Goal: Transaction & Acquisition: Download file/media

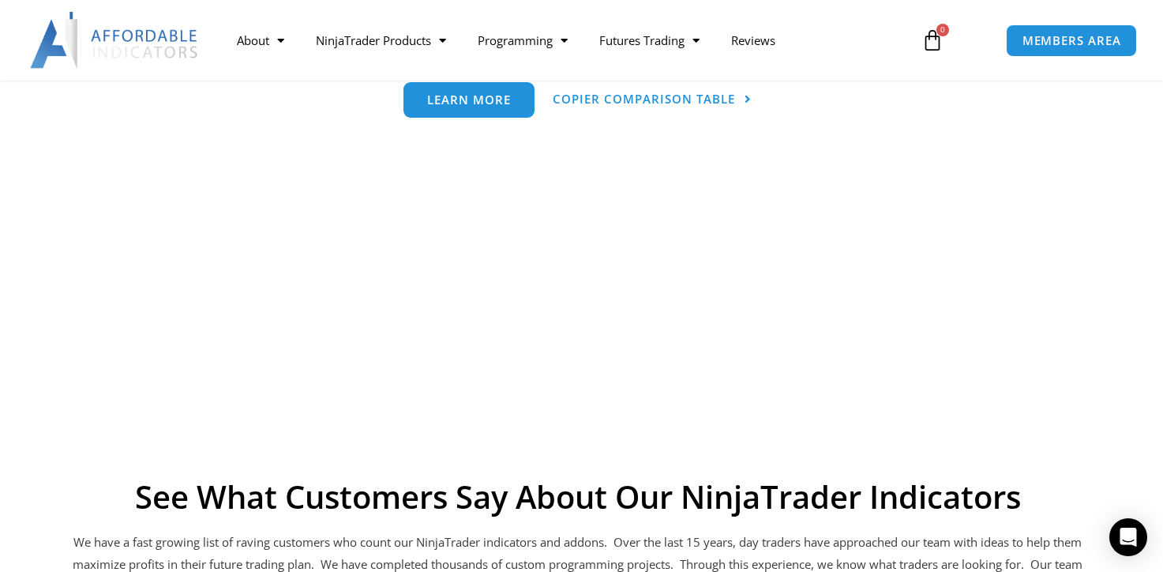
scroll to position [824, 0]
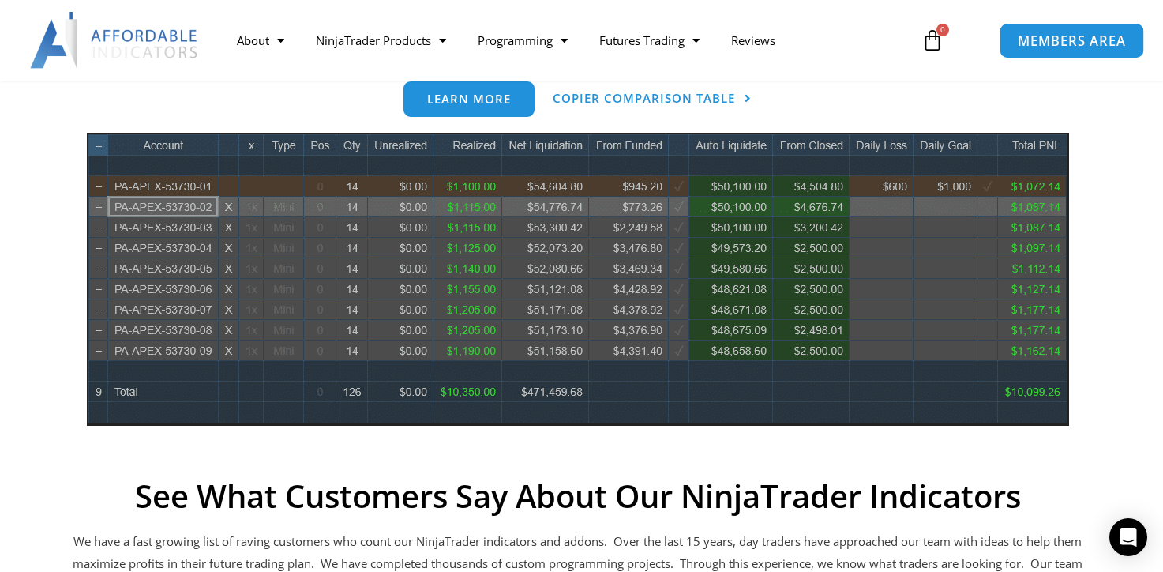
click at [1039, 40] on span "MEMBERS AREA" at bounding box center [1071, 40] width 108 height 13
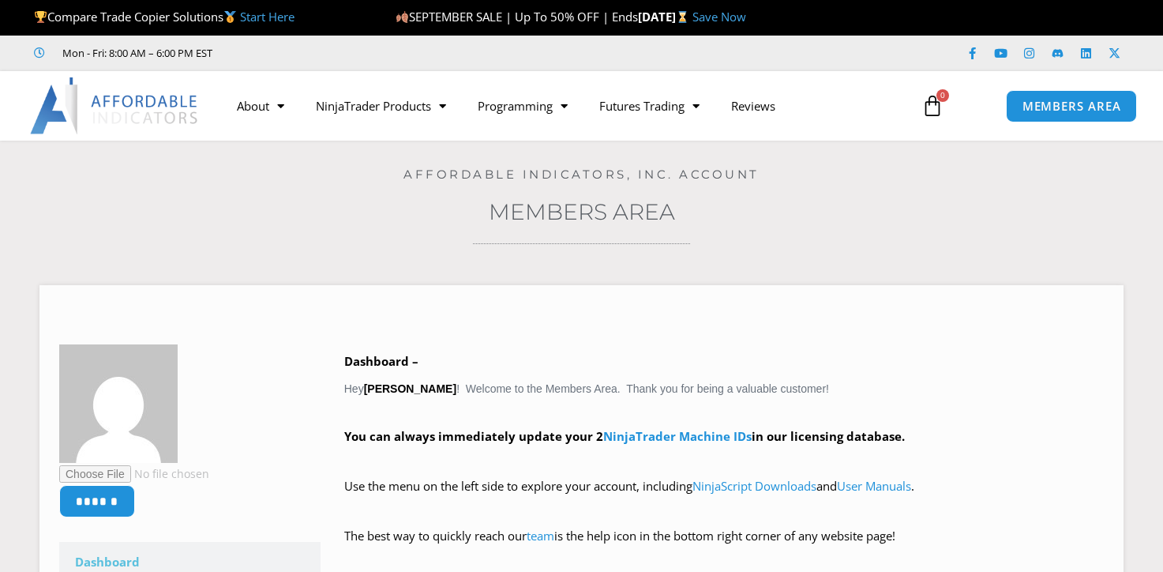
click at [1039, 40] on link "Instagram" at bounding box center [1029, 53] width 28 height 28
click at [1040, 99] on span "MEMBERS AREA" at bounding box center [1071, 105] width 108 height 13
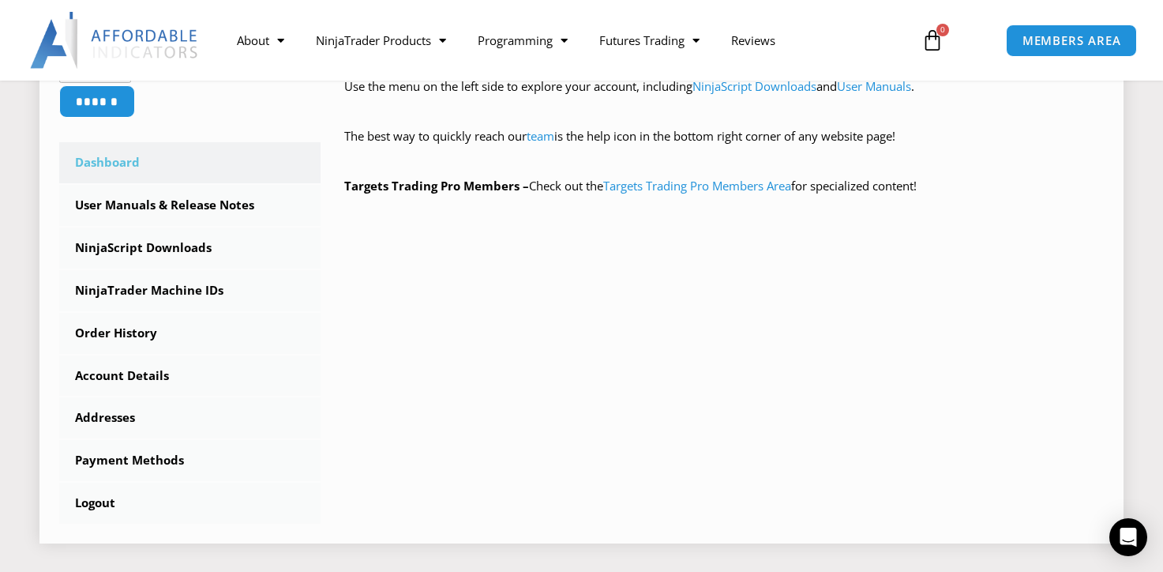
scroll to position [401, 0]
click at [181, 242] on link "NinjaScript Downloads" at bounding box center [189, 246] width 261 height 41
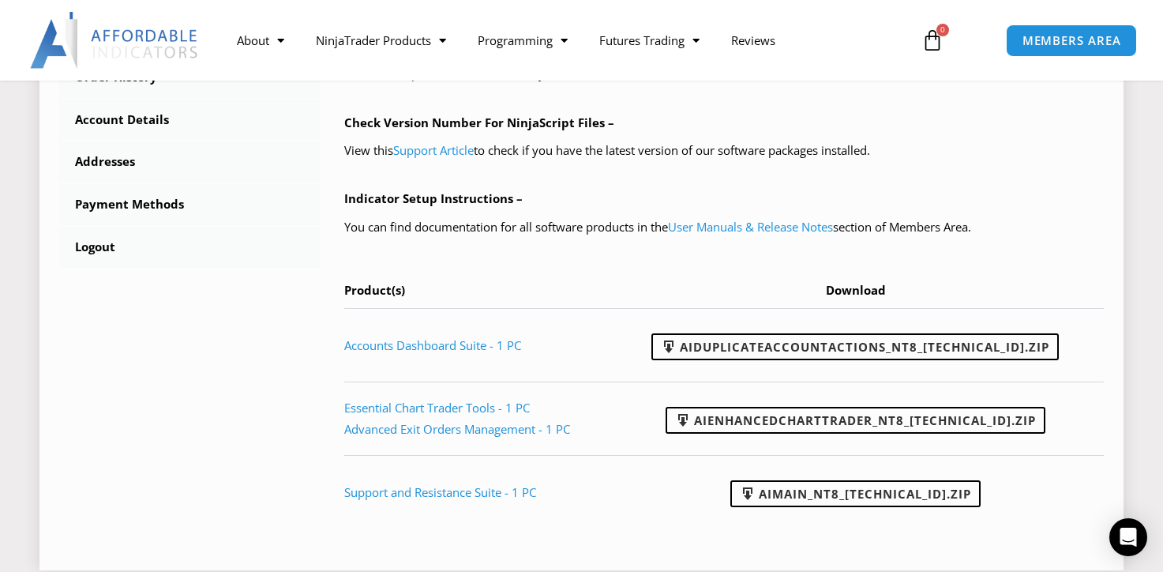
scroll to position [640, 0]
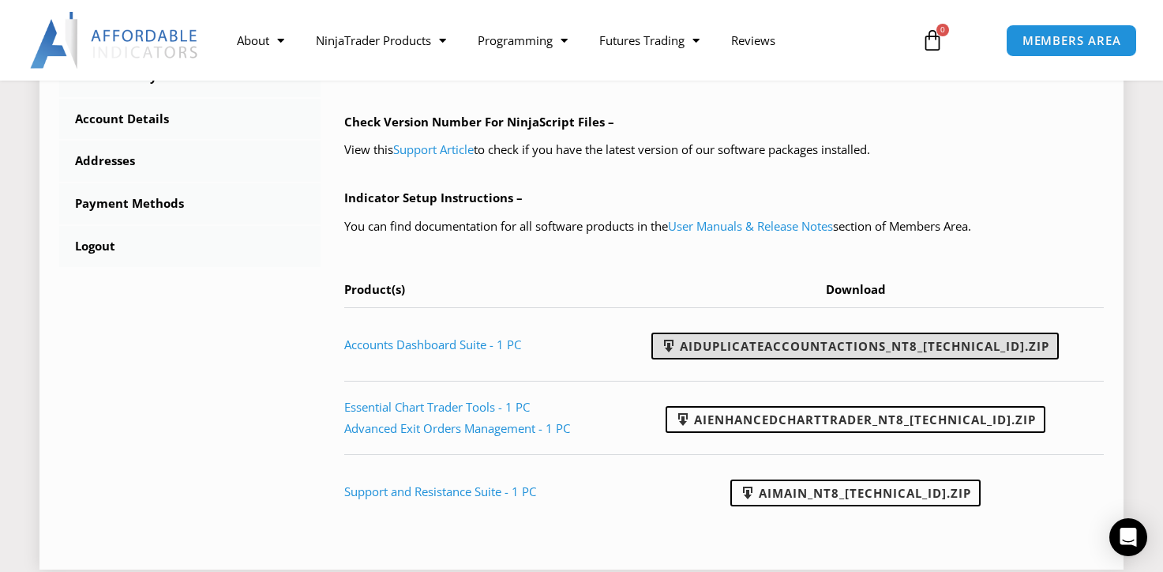
click at [808, 347] on link "AIDuplicateAccountActions_NT8_25.9.22.1.zip" at bounding box center [854, 345] width 407 height 27
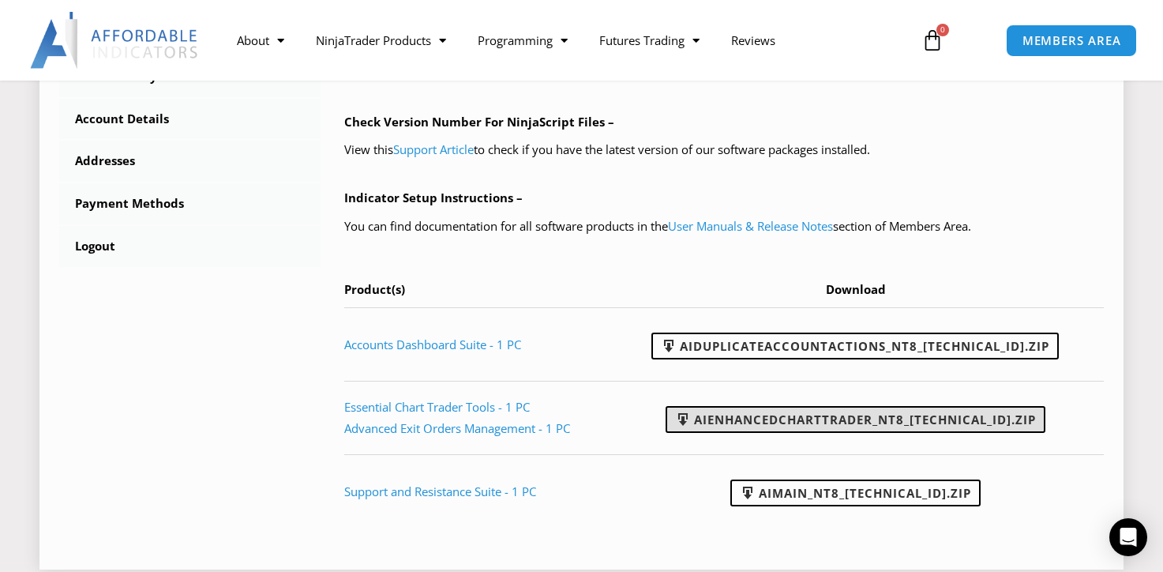
click at [799, 417] on link "AIEnhancedChartTrader_NT8_25.1.31.1.zip" at bounding box center [856, 419] width 380 height 27
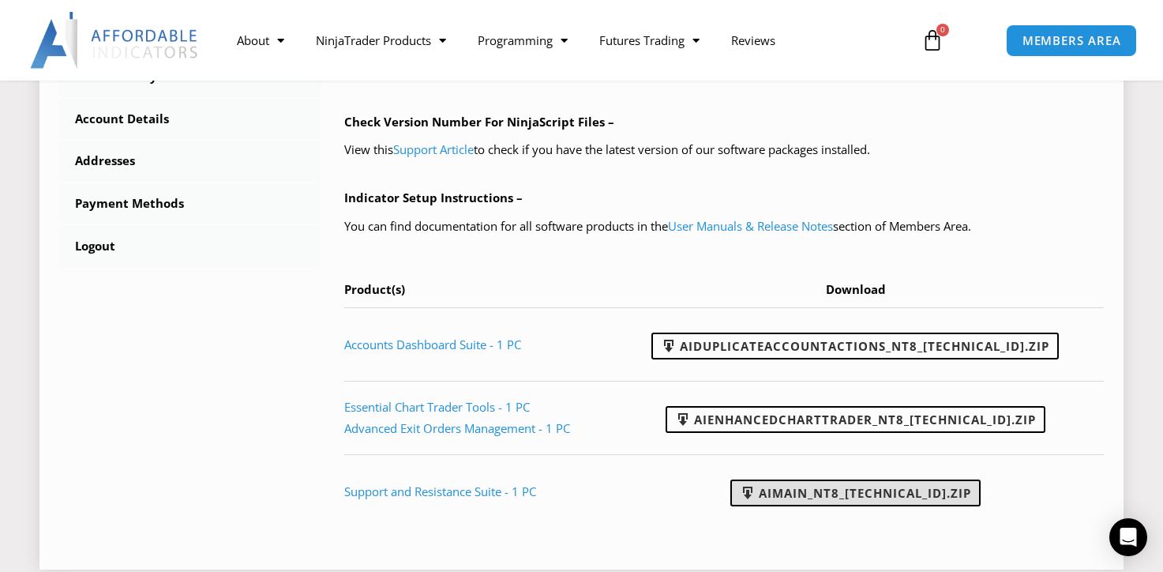
click at [806, 490] on link "AIMain_NT8_24.9.24.1.zip" at bounding box center [855, 492] width 250 height 27
